Goal: Transaction & Acquisition: Subscribe to service/newsletter

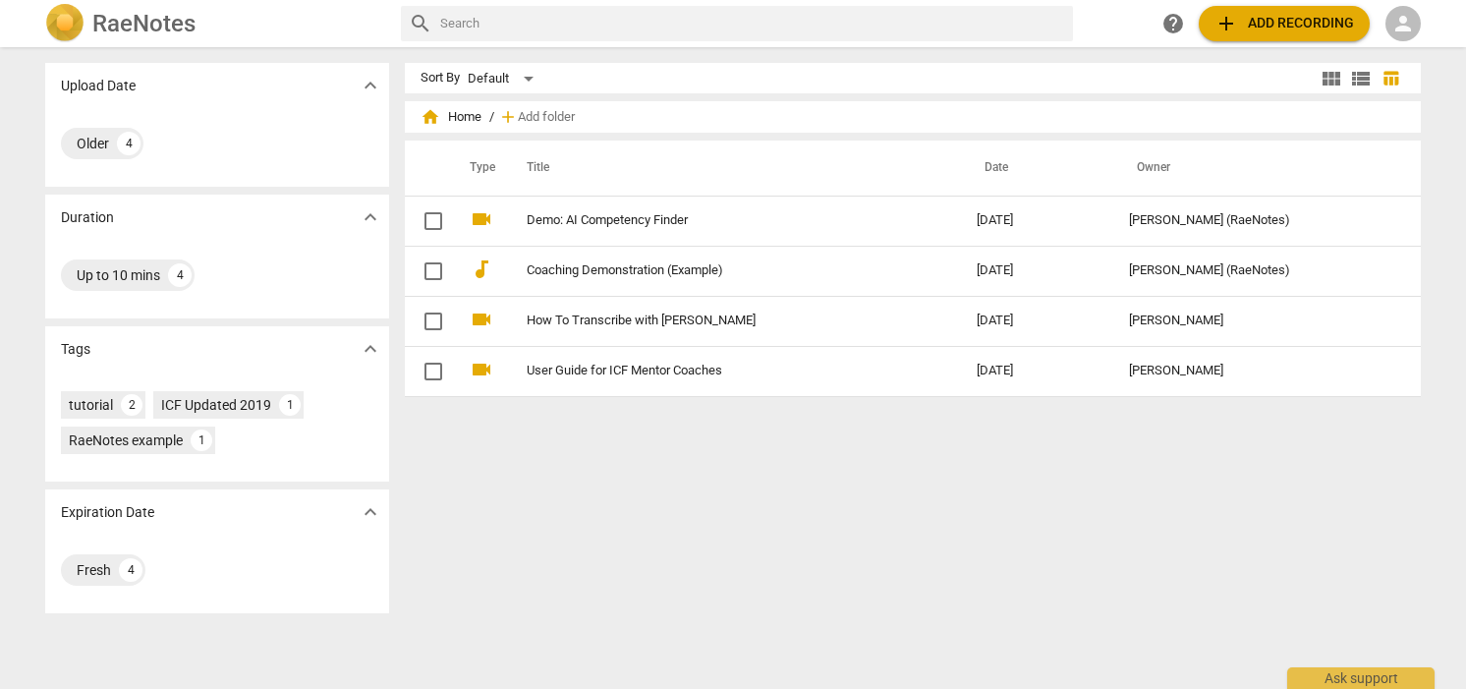
click at [1264, 14] on span "add Add recording" at bounding box center [1284, 24] width 140 height 24
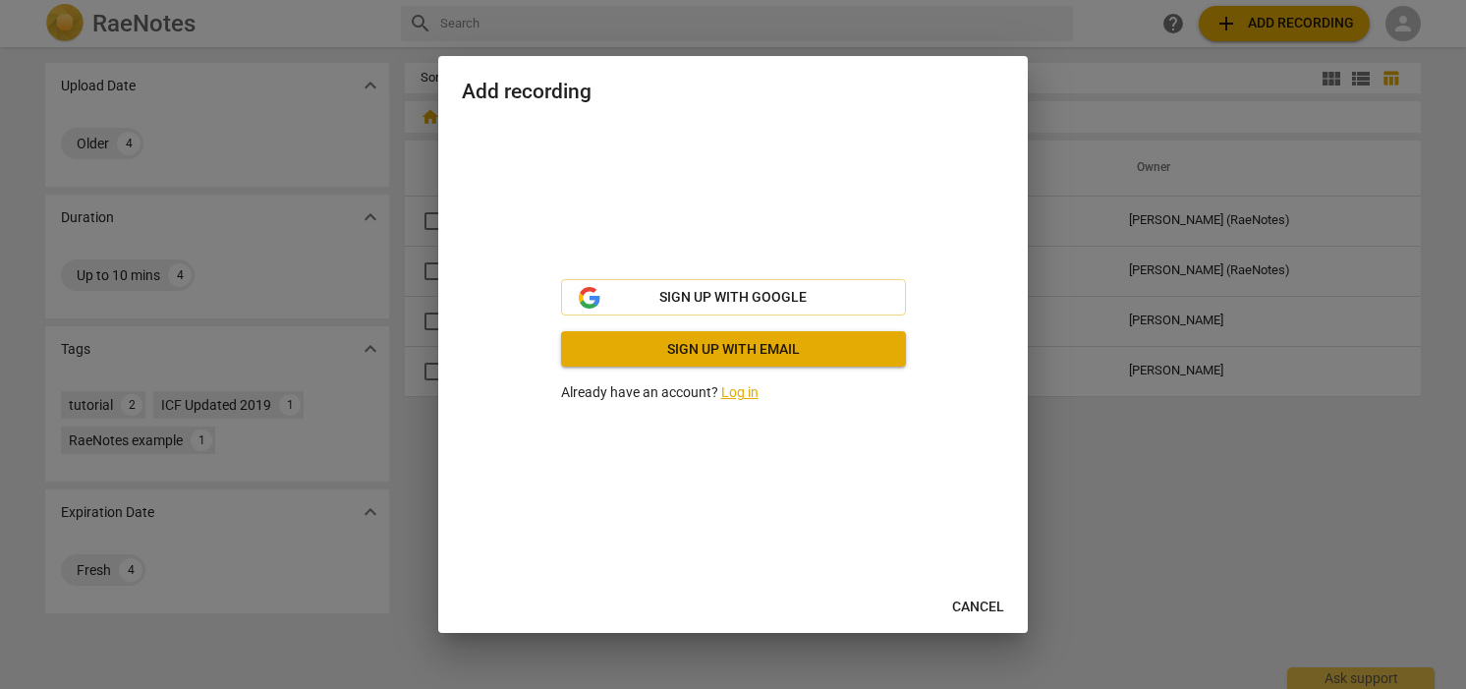
click at [739, 355] on span "Sign up with email" at bounding box center [733, 350] width 313 height 20
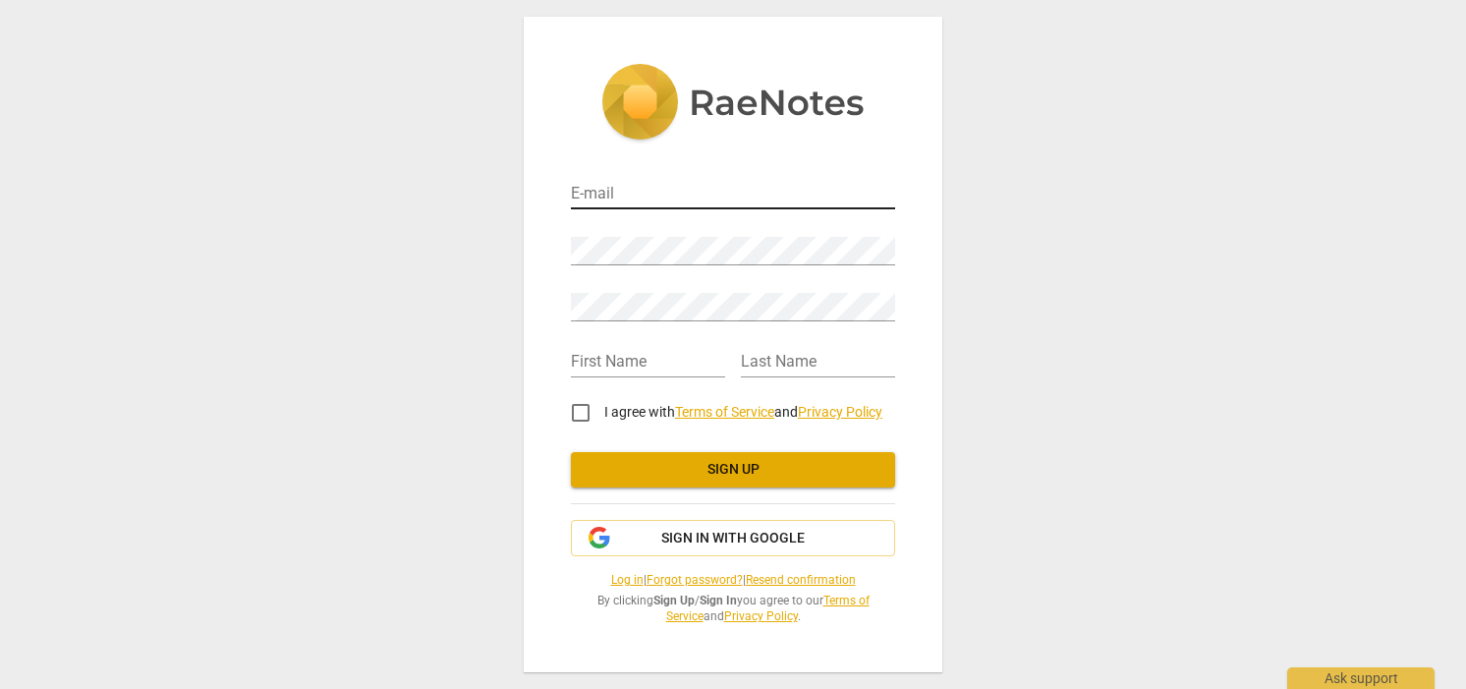
click at [669, 201] on input "email" at bounding box center [733, 195] width 324 height 28
type input "dcraig@corporateclassinc.com"
type input "Diane"
type input "Craig"
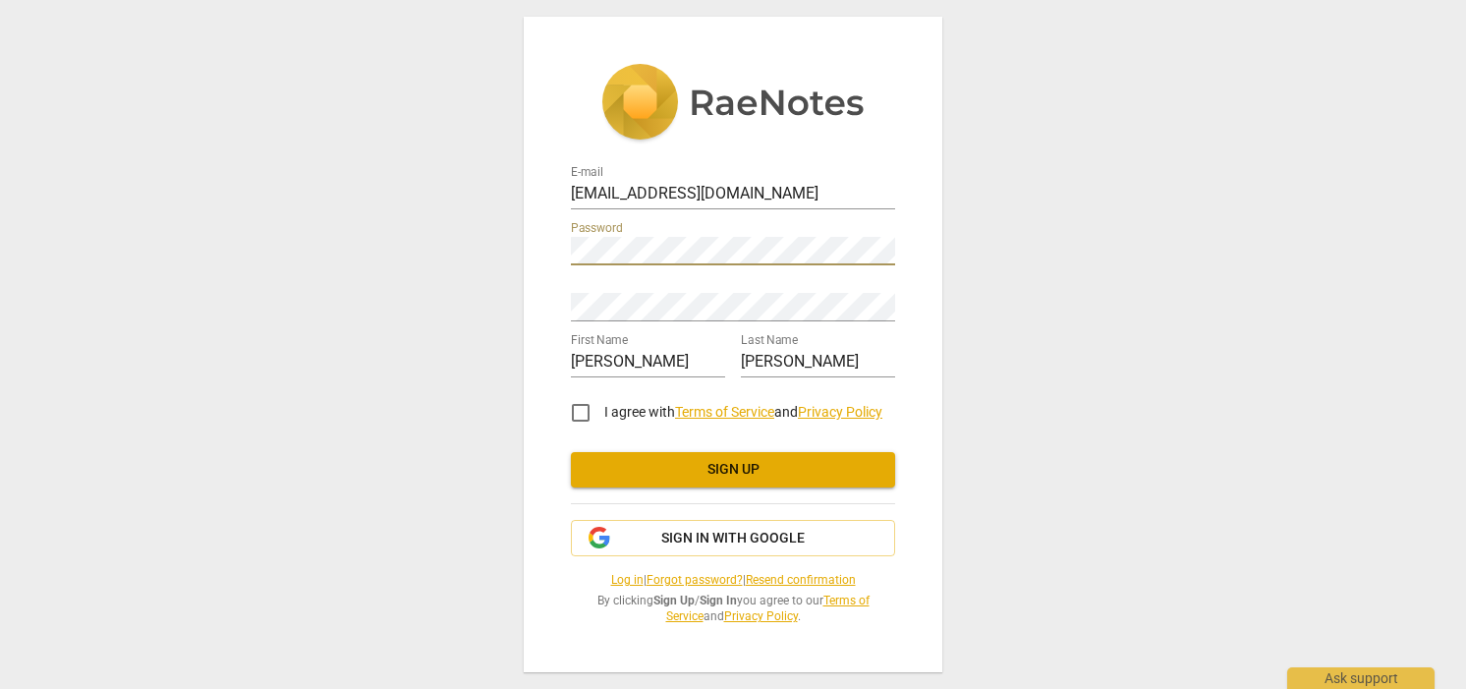
click at [527, 234] on div "E-mail dcraig@corporateclassinc.com Password Retype Password First Name Diane L…" at bounding box center [733, 344] width 419 height 654
click at [584, 413] on input "I agree with Terms of Service and Privacy Policy" at bounding box center [580, 412] width 47 height 47
checkbox input "true"
click at [692, 471] on span "Sign up" at bounding box center [733, 470] width 293 height 20
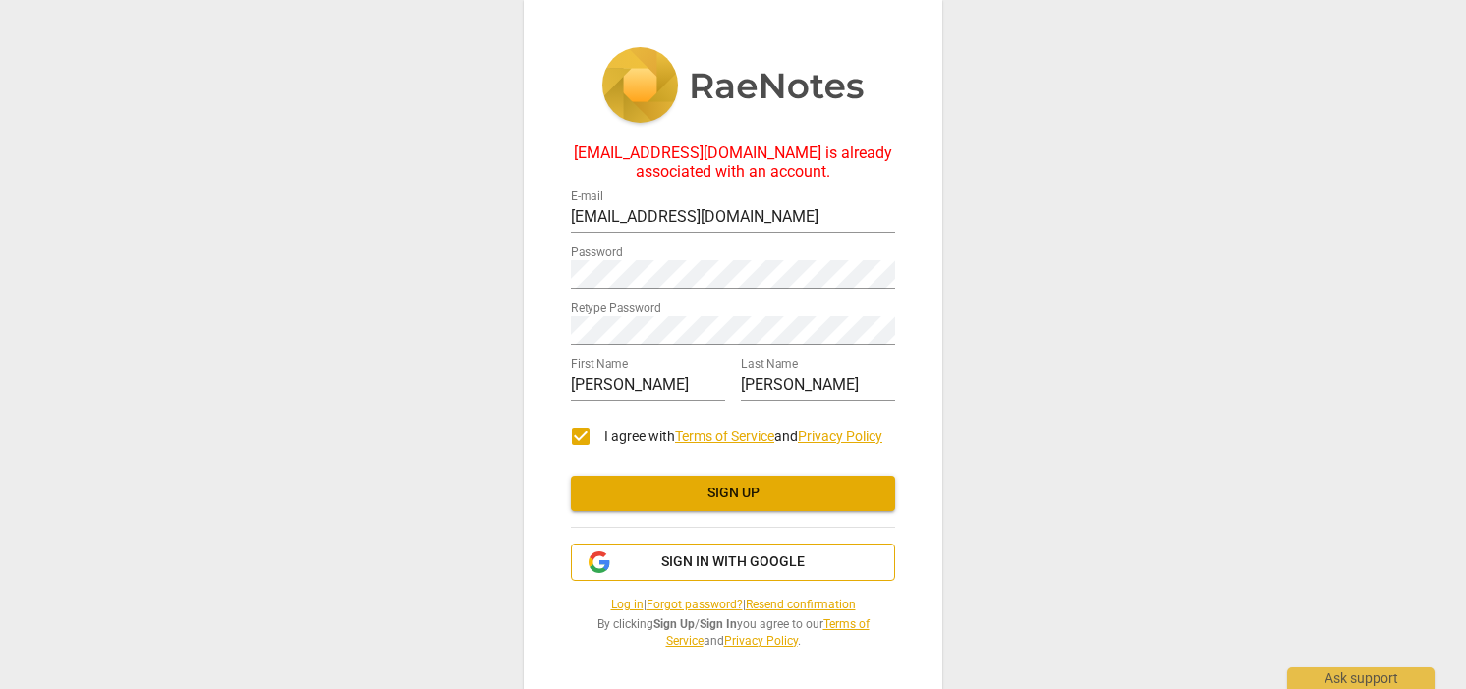
click at [709, 554] on span "Sign in with Google" at bounding box center [732, 562] width 143 height 20
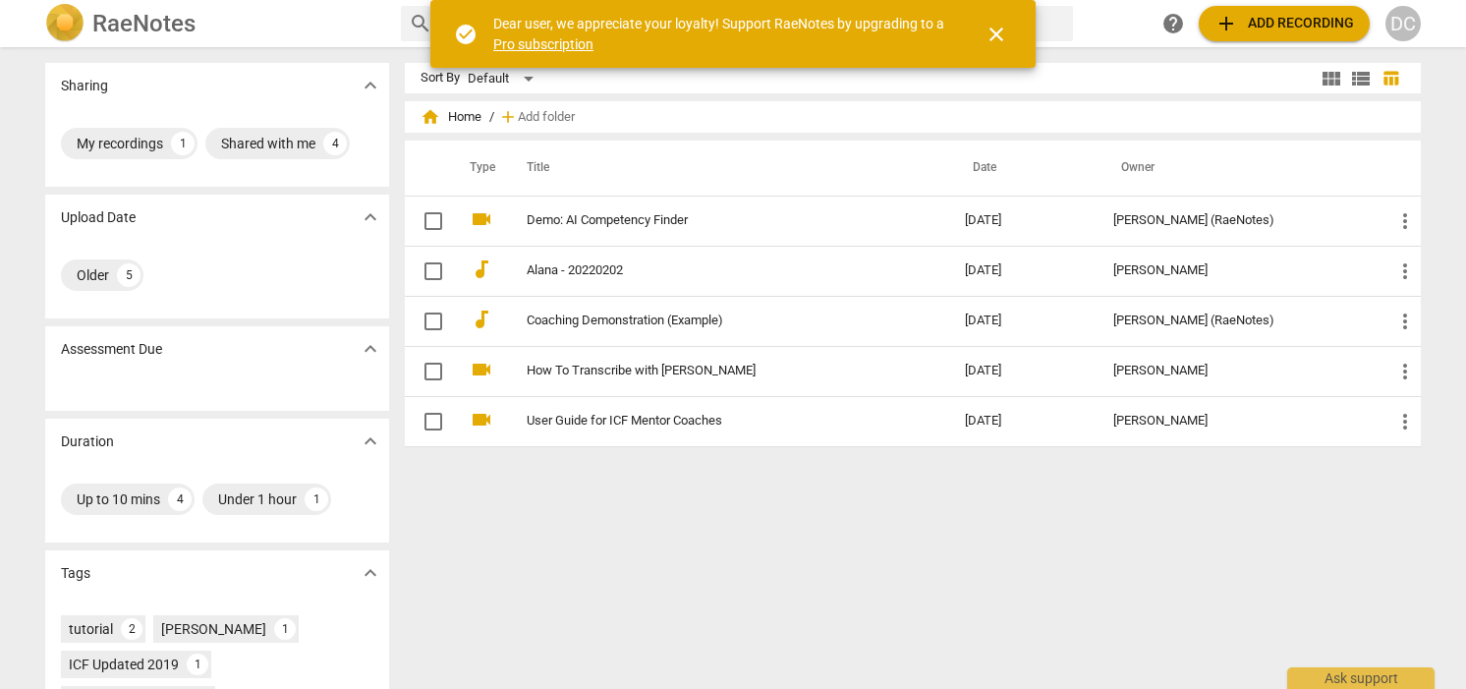
click at [1294, 17] on span "add Add recording" at bounding box center [1284, 24] width 140 height 24
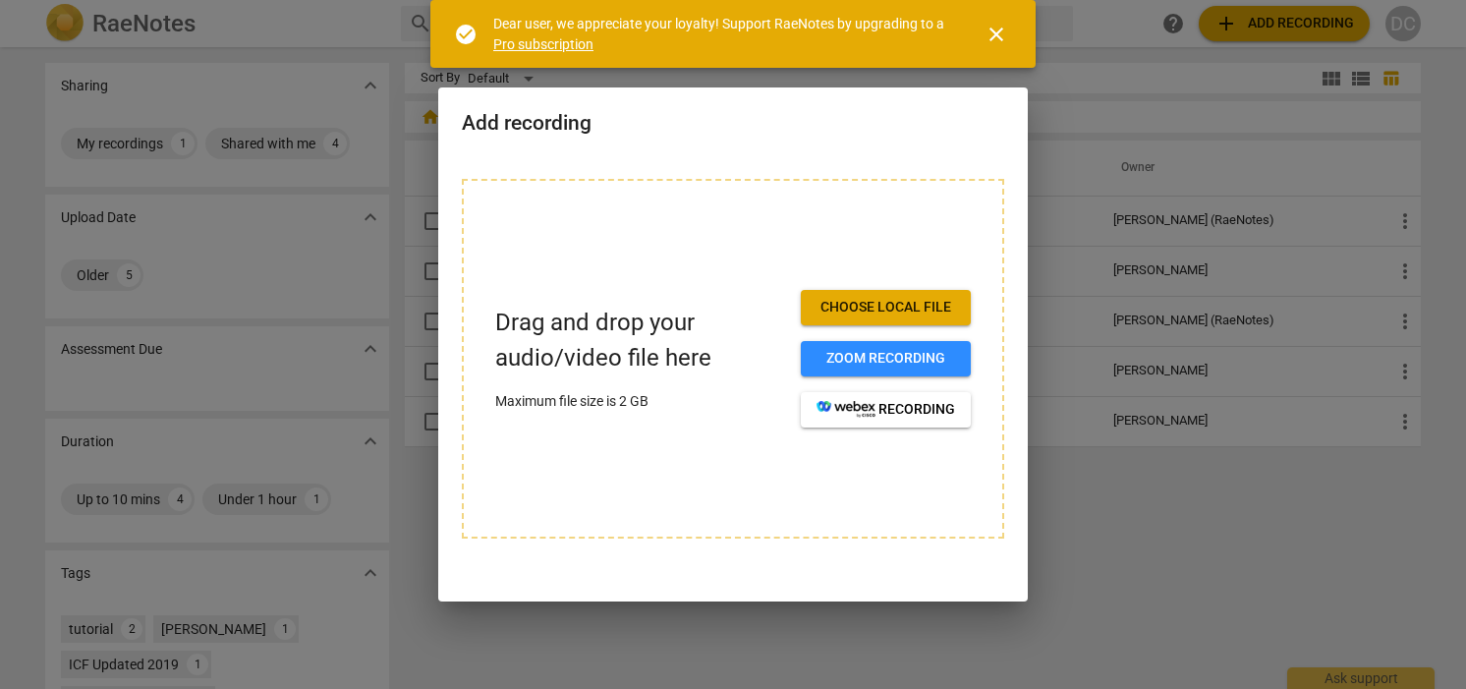
click at [903, 308] on span "Choose local file" at bounding box center [885, 308] width 139 height 20
click at [895, 298] on span "Choose local file" at bounding box center [885, 308] width 139 height 20
click at [884, 308] on span "Choose local file" at bounding box center [885, 308] width 139 height 20
